Goal: Task Accomplishment & Management: Complete application form

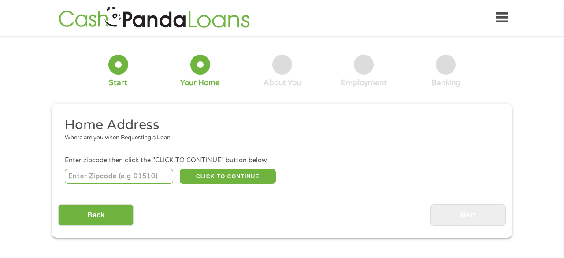
click at [143, 178] on input "number" at bounding box center [119, 176] width 109 height 15
type input "52501"
select select "[US_STATE]"
click at [222, 176] on button "CLICK TO CONTINUE" at bounding box center [228, 176] width 96 height 15
type input "52501"
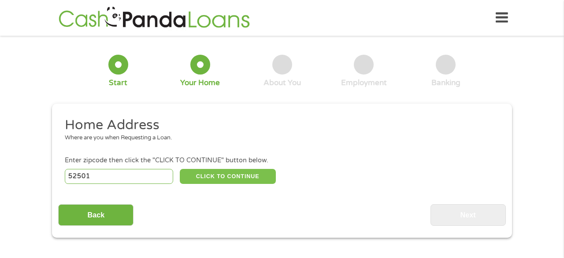
type input "Ottumwa"
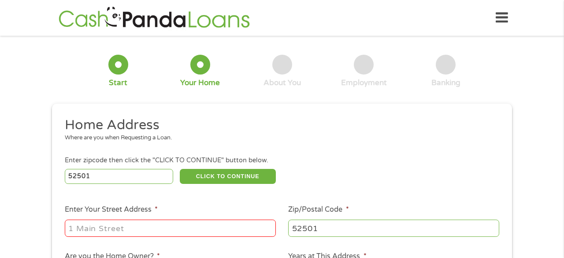
click at [172, 231] on input "Enter Your Street Address *" at bounding box center [170, 228] width 211 height 17
type input "[STREET_ADDRESS]"
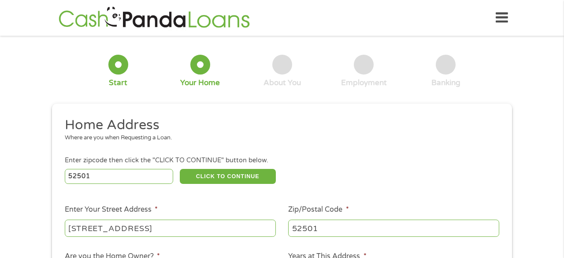
click at [255, 140] on div "Where are you when Requesting a Loan." at bounding box center [279, 138] width 429 height 9
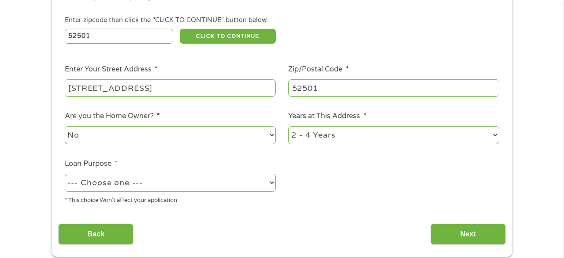
scroll to position [141, 0]
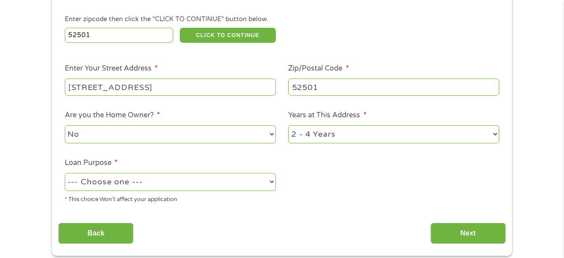
click at [252, 135] on select "No Yes" at bounding box center [170, 134] width 211 height 18
select select "yes"
click at [65, 126] on select "No Yes" at bounding box center [170, 134] width 211 height 18
click at [259, 186] on select "--- Choose one --- Pay Bills Debt Consolidation Home Improvement Major Purchase…" at bounding box center [170, 182] width 211 height 18
select select "homeimprovement"
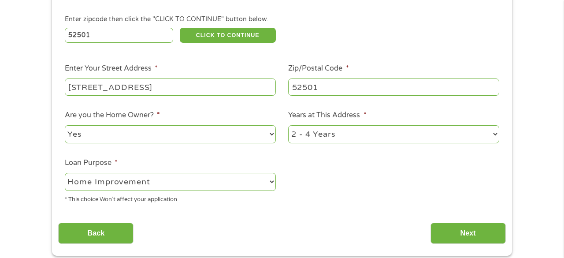
click at [65, 173] on select "--- Choose one --- Pay Bills Debt Consolidation Home Improvement Major Purchase…" at bounding box center [170, 182] width 211 height 18
click at [464, 240] on input "Next" at bounding box center [468, 234] width 75 height 22
click at [457, 236] on input "Next" at bounding box center [468, 234] width 75 height 22
click at [471, 236] on input "Next" at bounding box center [468, 234] width 75 height 22
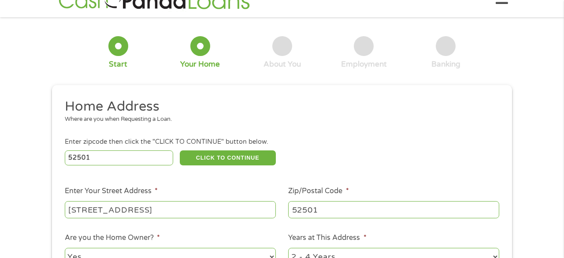
scroll to position [0, 0]
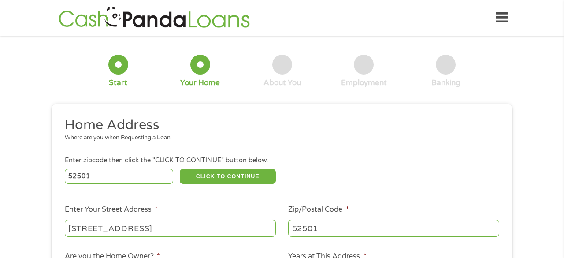
click at [516, 82] on div "1 Start 2 Your Home 3 About You 4 Employment 5 Banking 6 This field is hidden w…" at bounding box center [282, 219] width 476 height 355
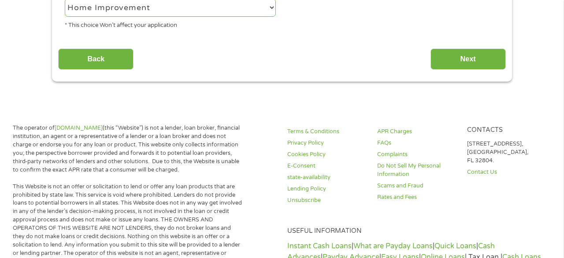
scroll to position [317, 0]
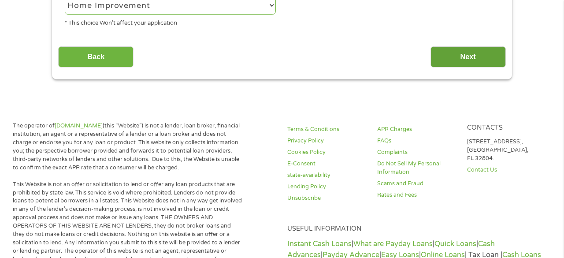
click at [475, 63] on input "Next" at bounding box center [468, 57] width 75 height 22
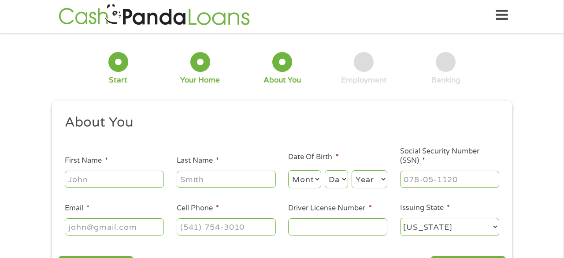
scroll to position [0, 0]
